Goal: Feedback & Contribution: Submit feedback/report problem

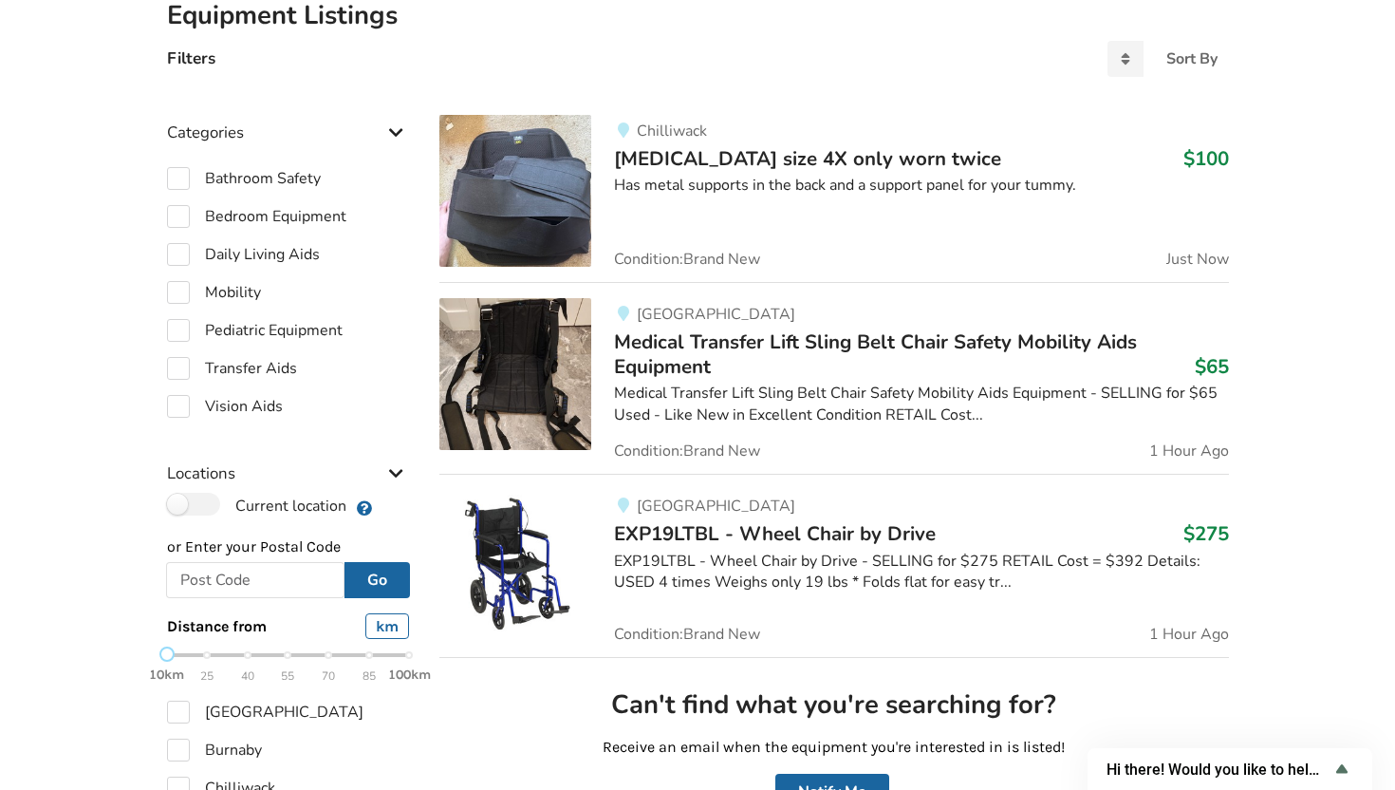
scroll to position [446, 0]
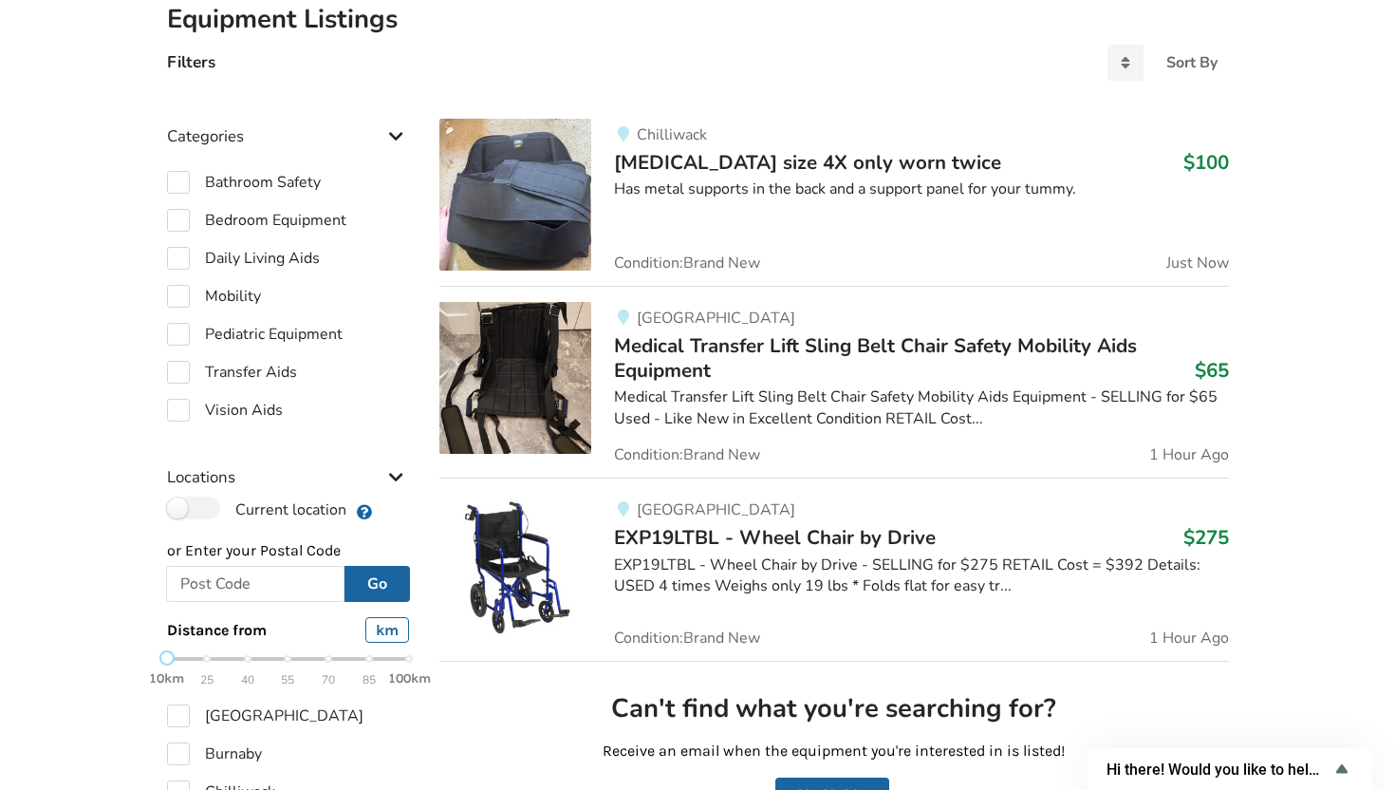
click at [903, 158] on span "[MEDICAL_DATA] size 4X only worn twice" at bounding box center [807, 162] width 387 height 27
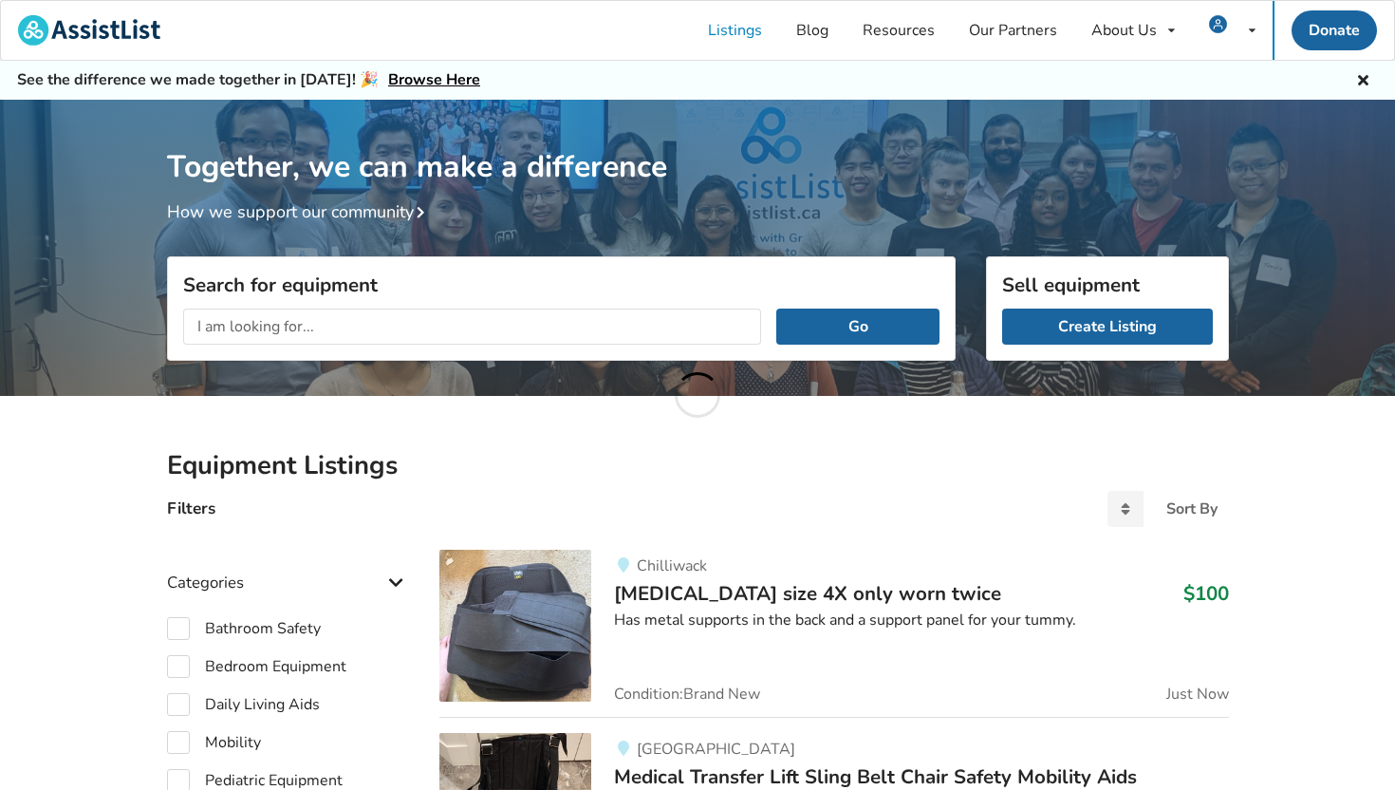
scroll to position [446, 0]
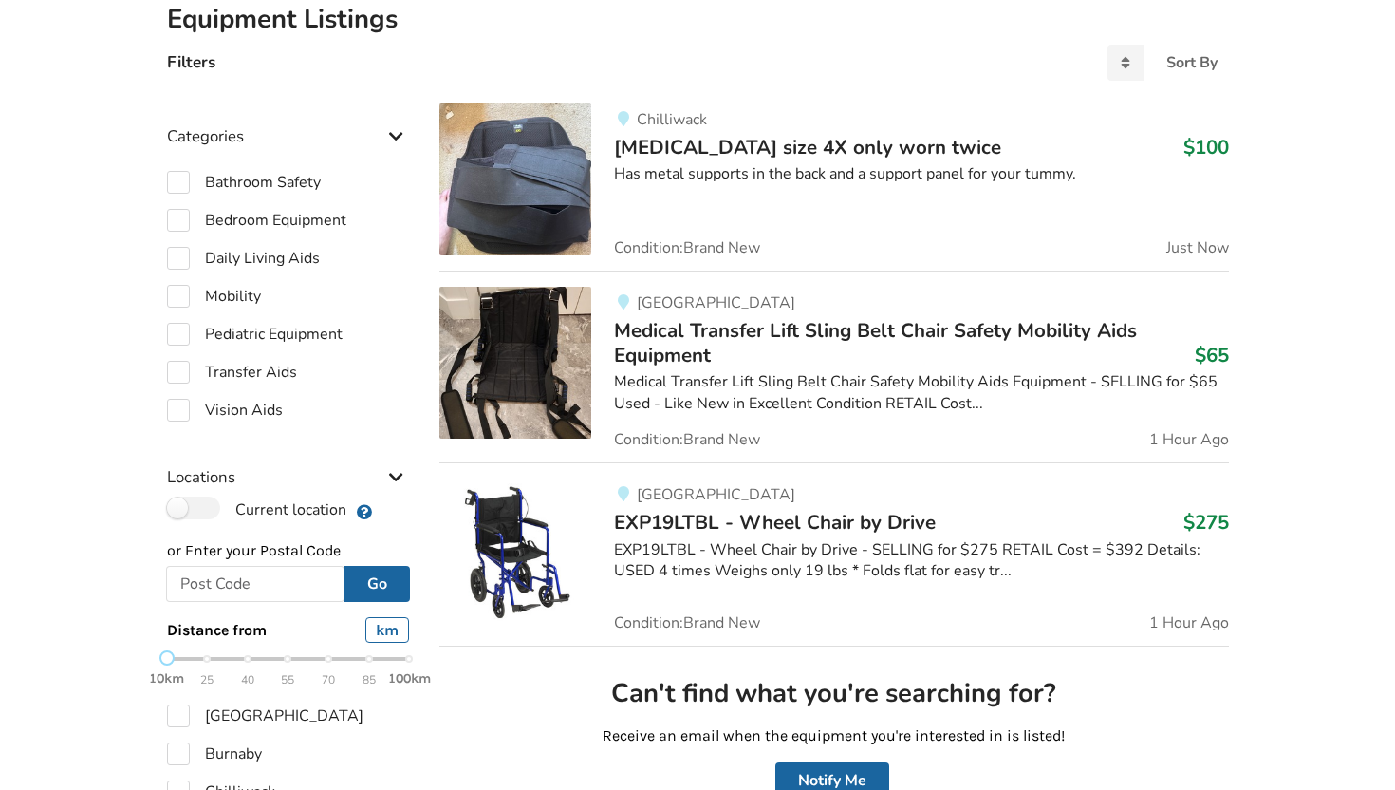
click at [711, 338] on span "Medical Transfer Lift Sling Belt Chair Safety Mobility Aids Equipment" at bounding box center [875, 342] width 523 height 51
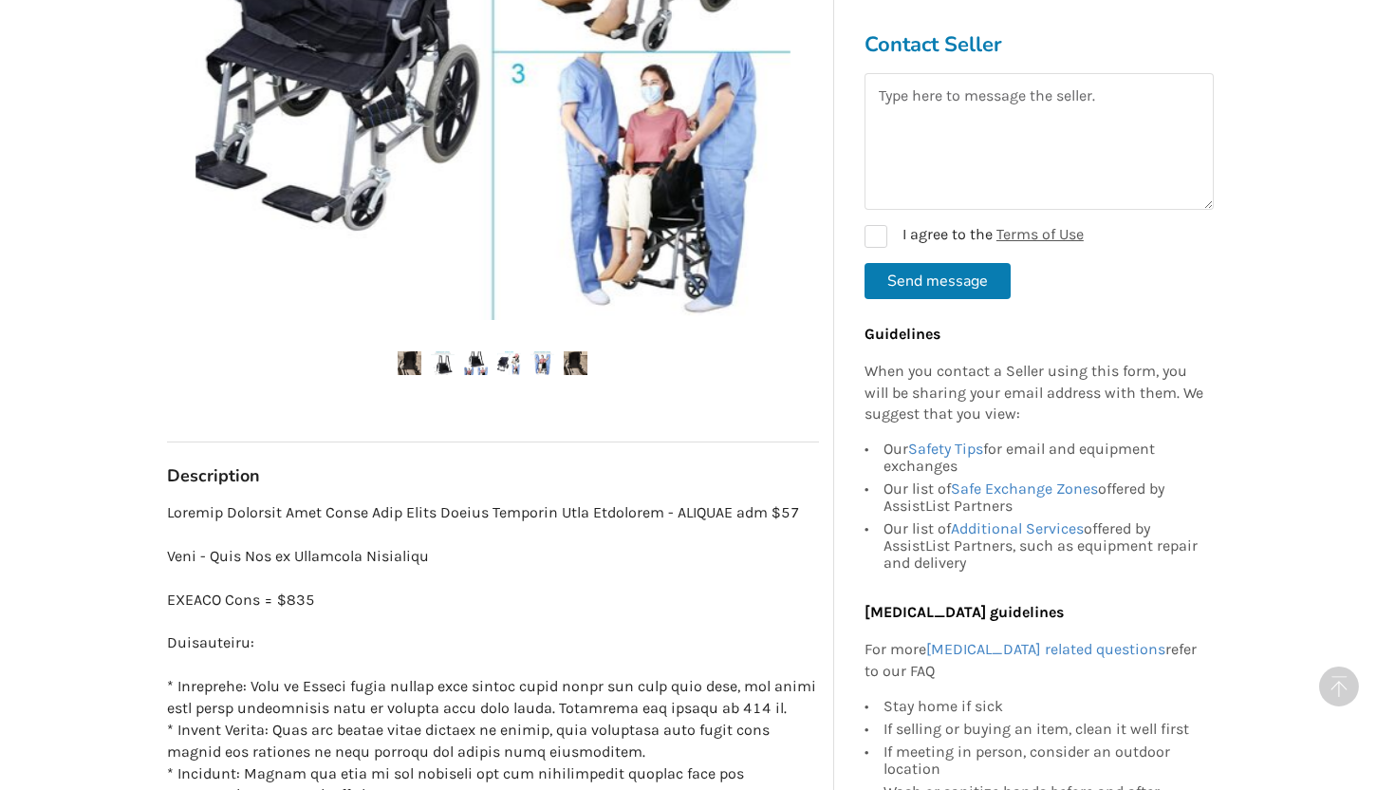
scroll to position [703, 0]
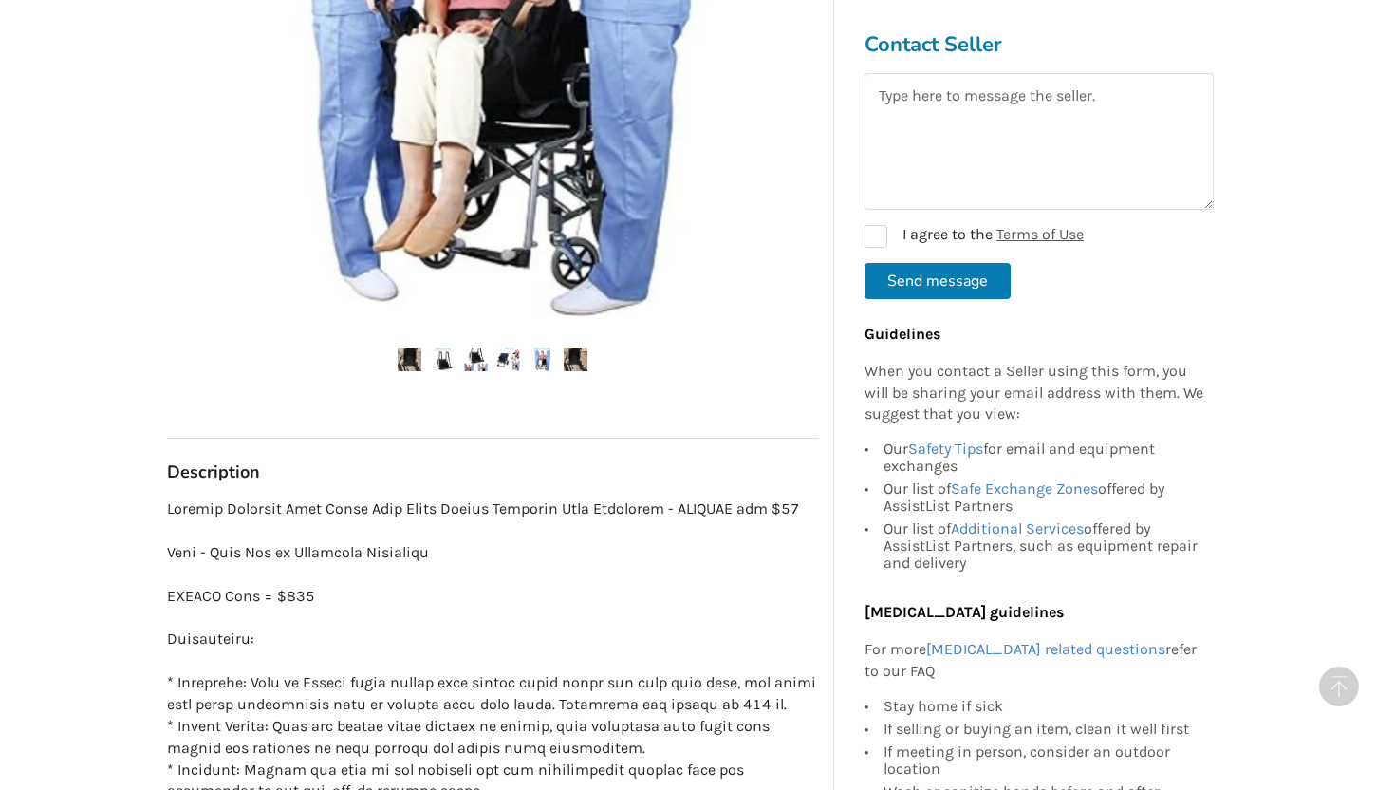
click at [519, 356] on img at bounding box center [509, 359] width 24 height 24
click at [536, 358] on img at bounding box center [542, 359] width 24 height 24
click at [538, 362] on img at bounding box center [542, 359] width 24 height 24
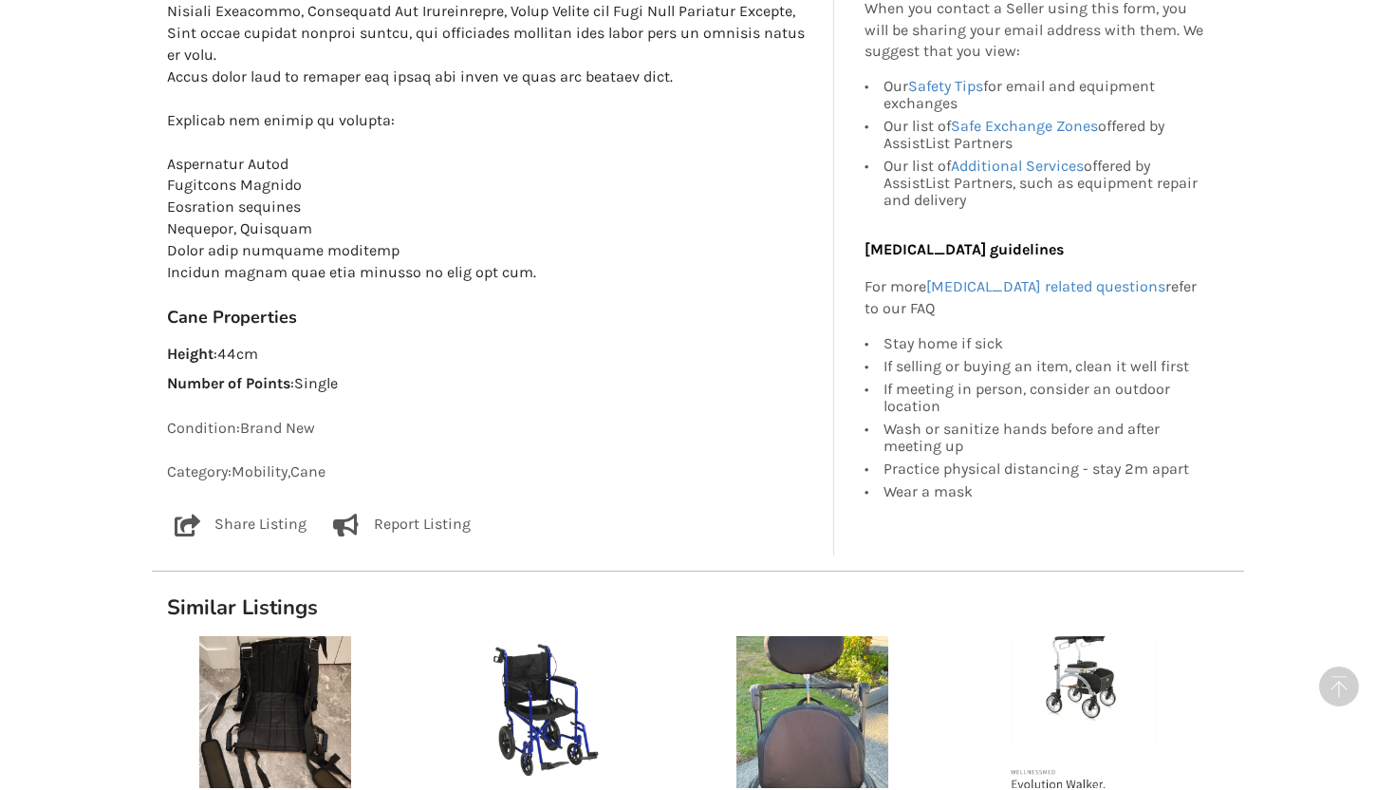
scroll to position [1775, 0]
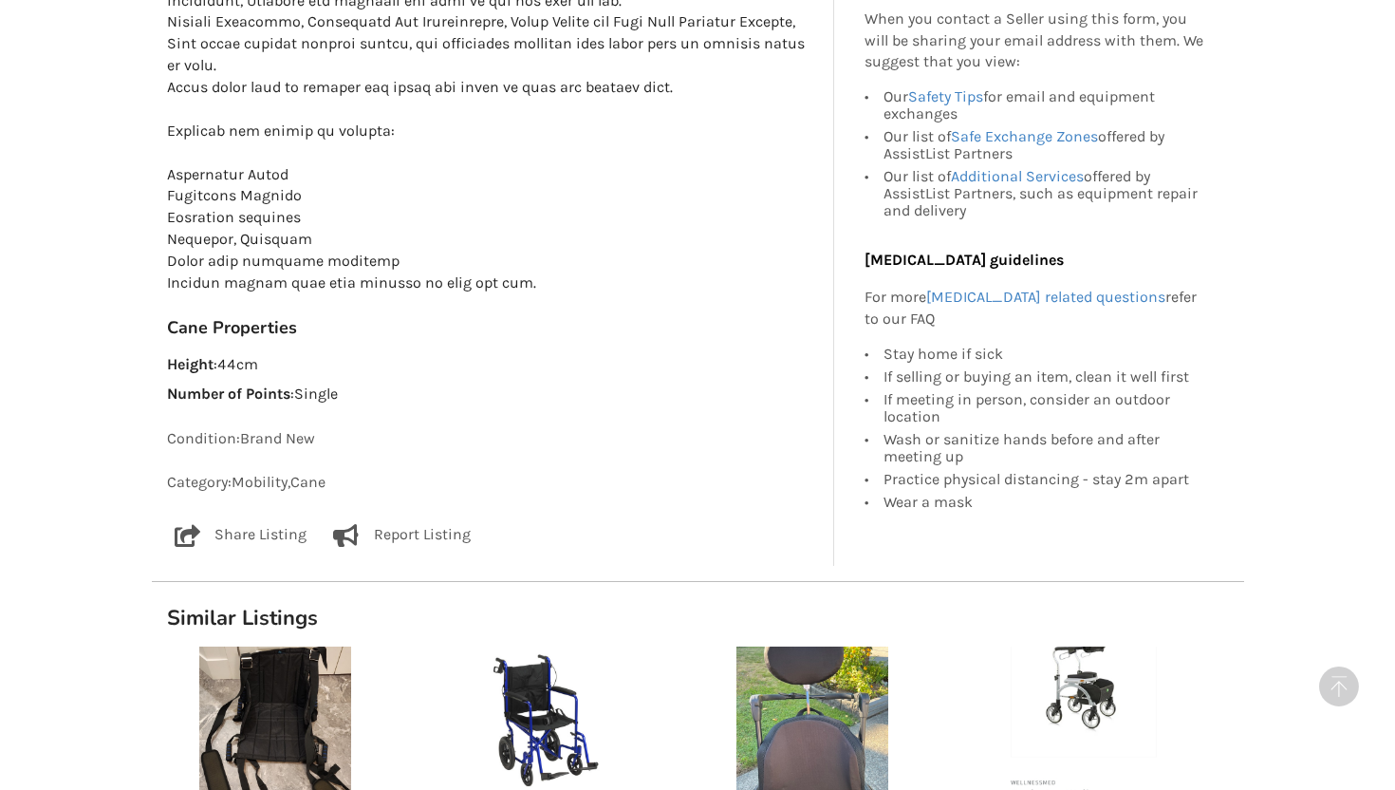
click at [403, 530] on p "Report Listing" at bounding box center [422, 535] width 97 height 23
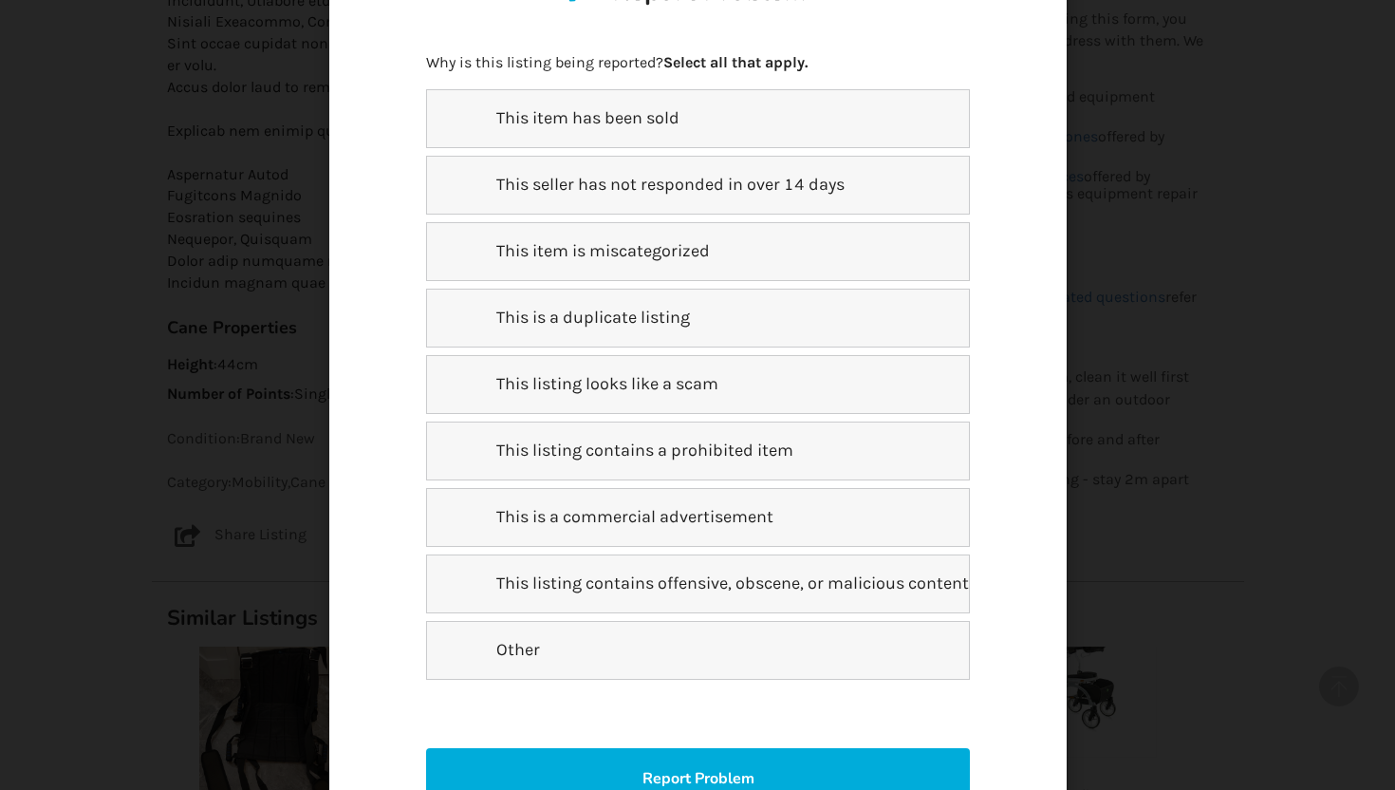
scroll to position [145, 0]
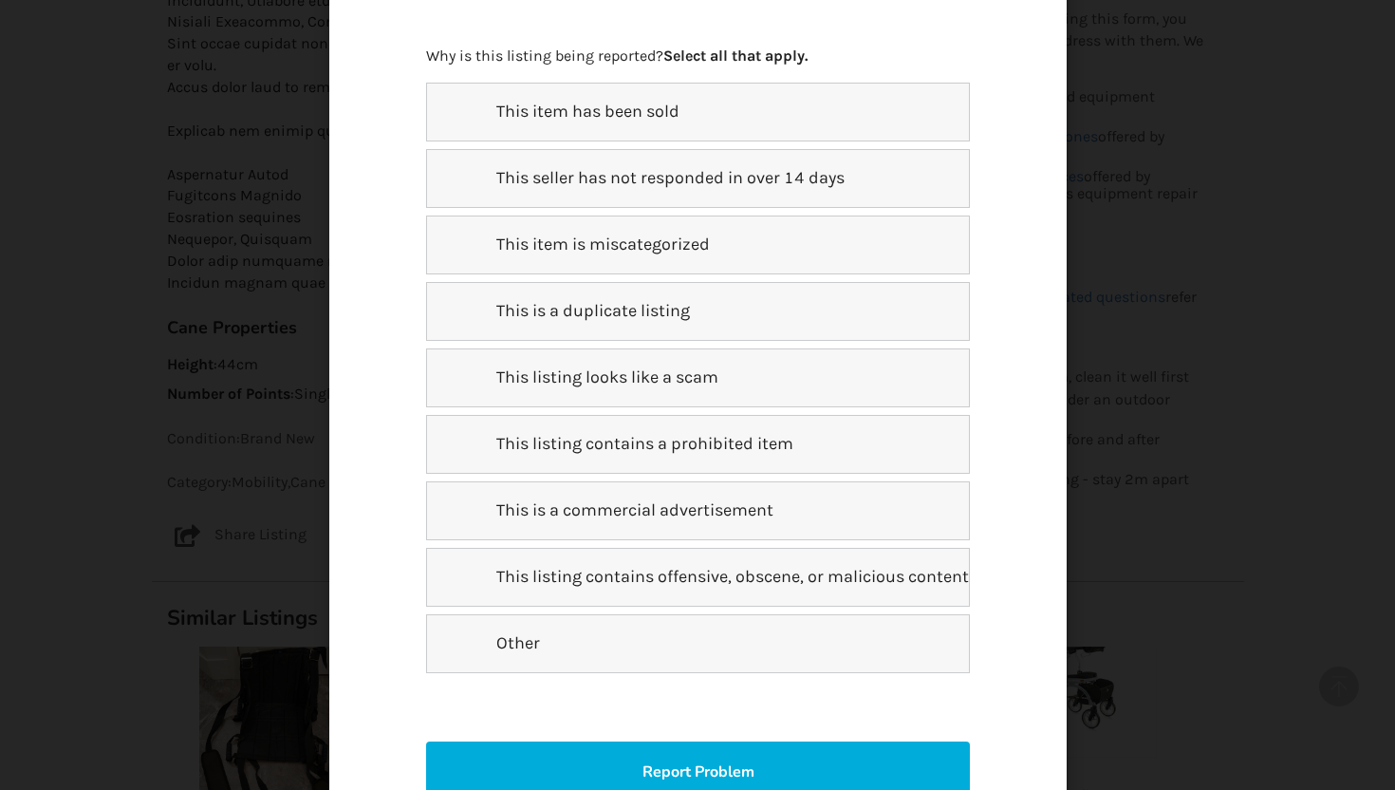
click at [636, 259] on div "This item is miscategorized" at bounding box center [697, 244] width 543 height 59
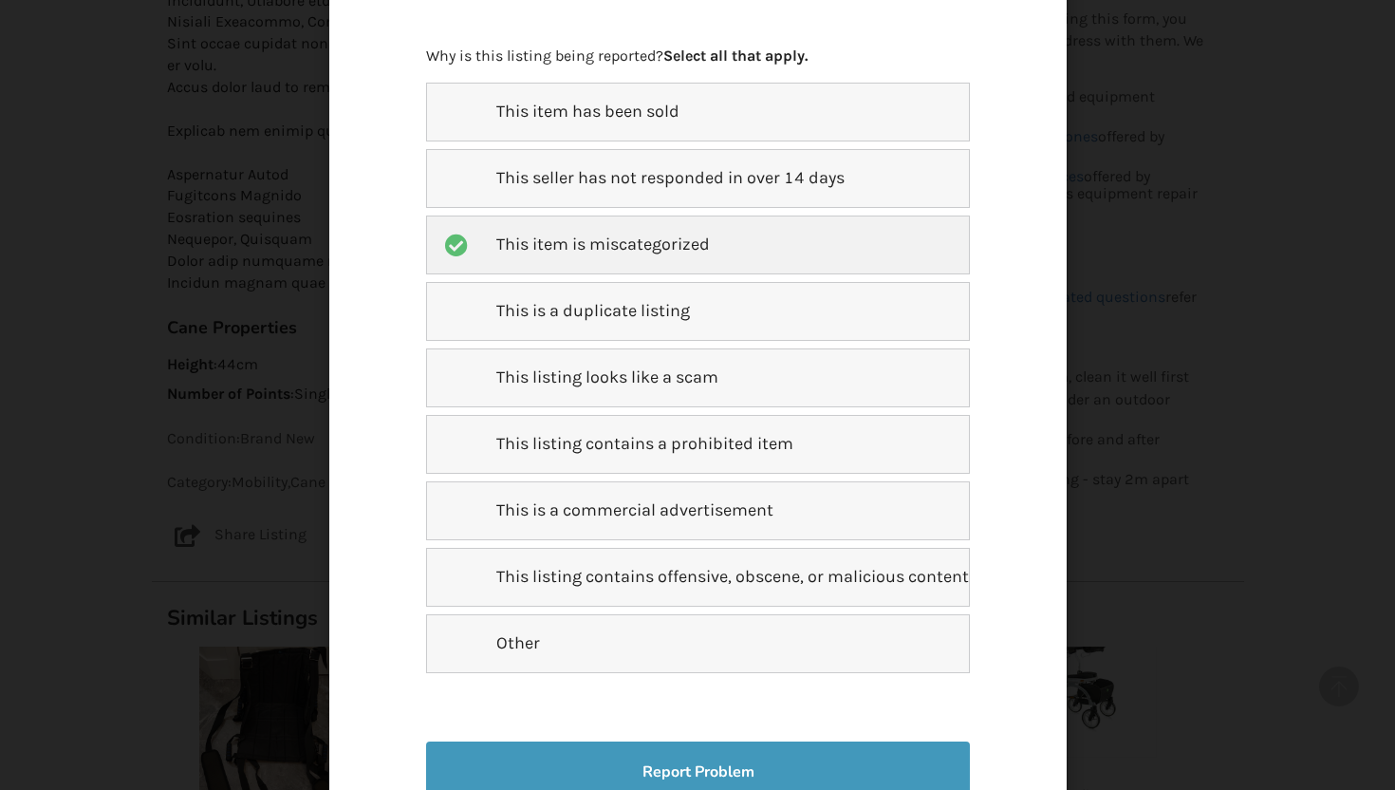
click at [652, 758] on button "Report Problem" at bounding box center [697, 771] width 543 height 61
